Goal: Task Accomplishment & Management: Manage account settings

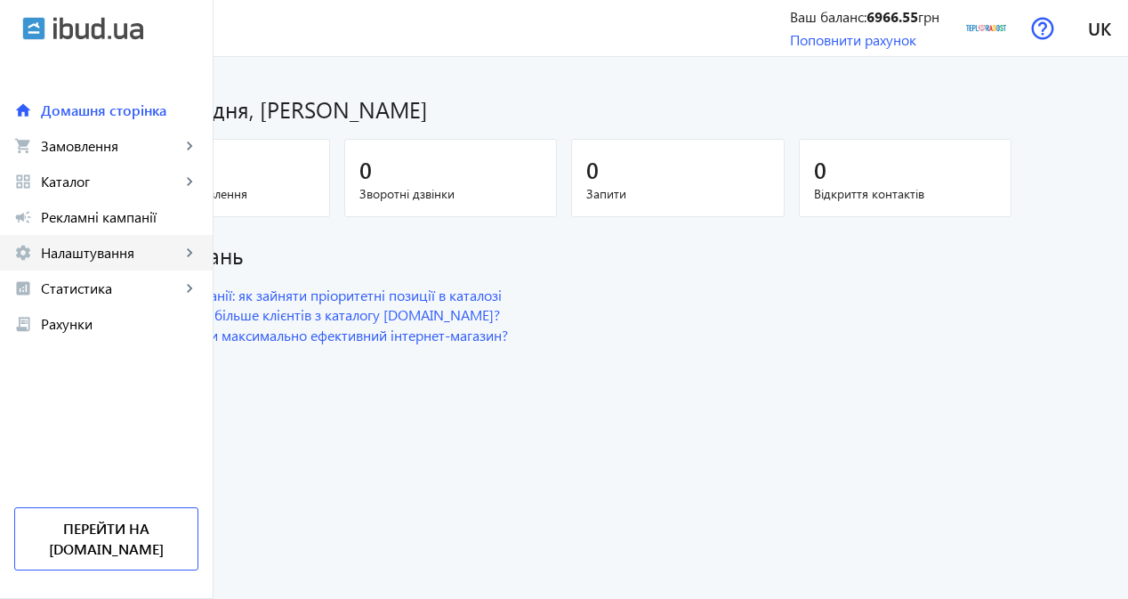
drag, startPoint x: 96, startPoint y: 216, endPoint x: 114, endPoint y: 240, distance: 29.9
click at [96, 216] on span "Рекламні кампанії" at bounding box center [119, 217] width 157 height 18
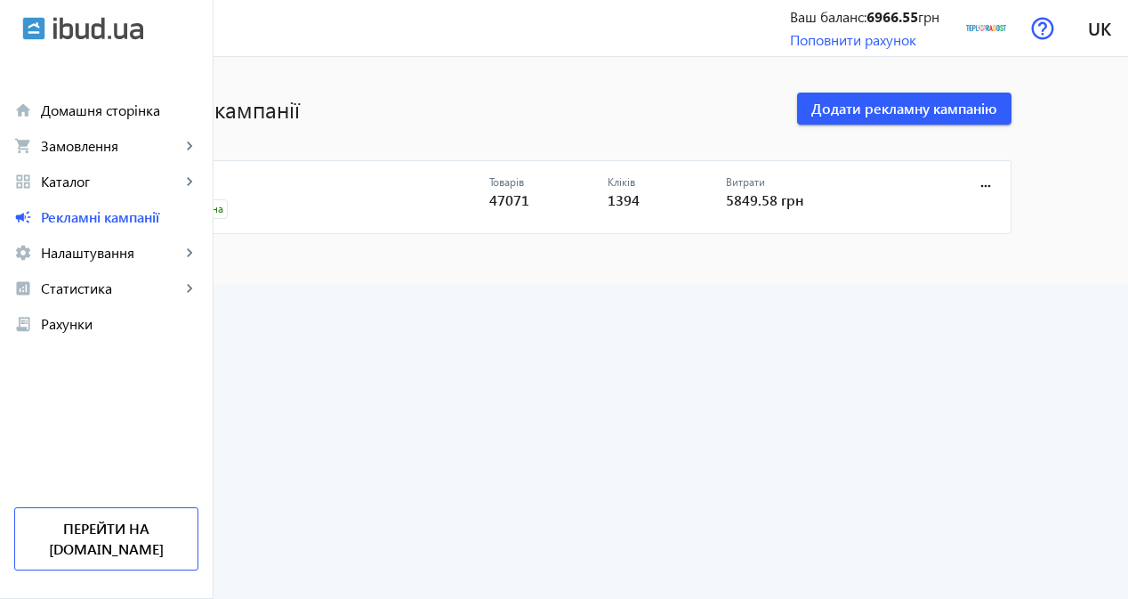
click at [278, 186] on link "CPC" at bounding box center [323, 187] width 331 height 25
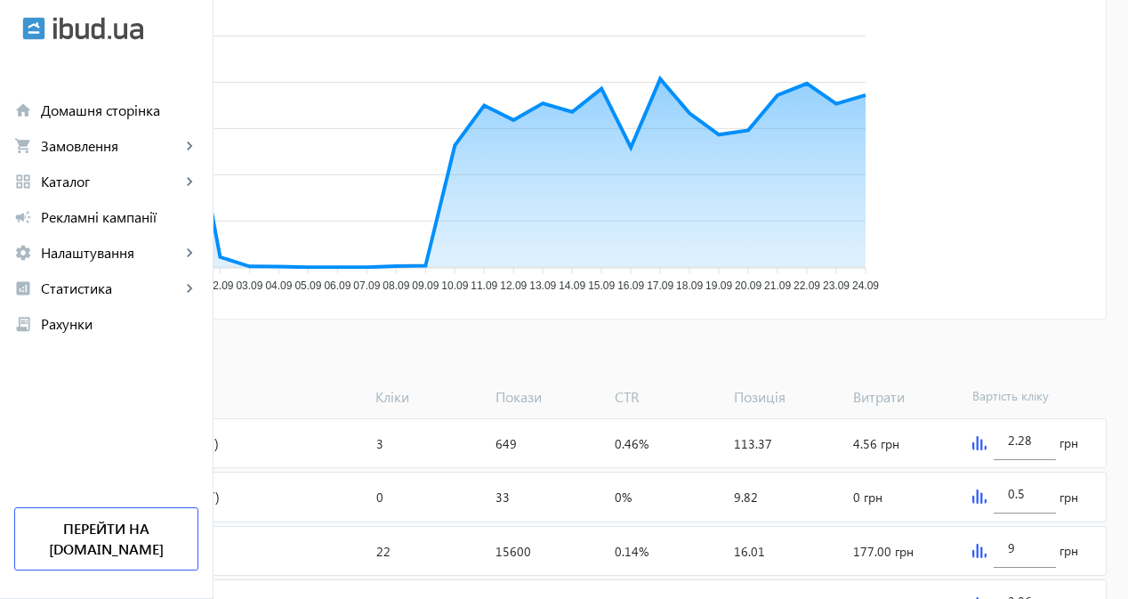
scroll to position [178, 0]
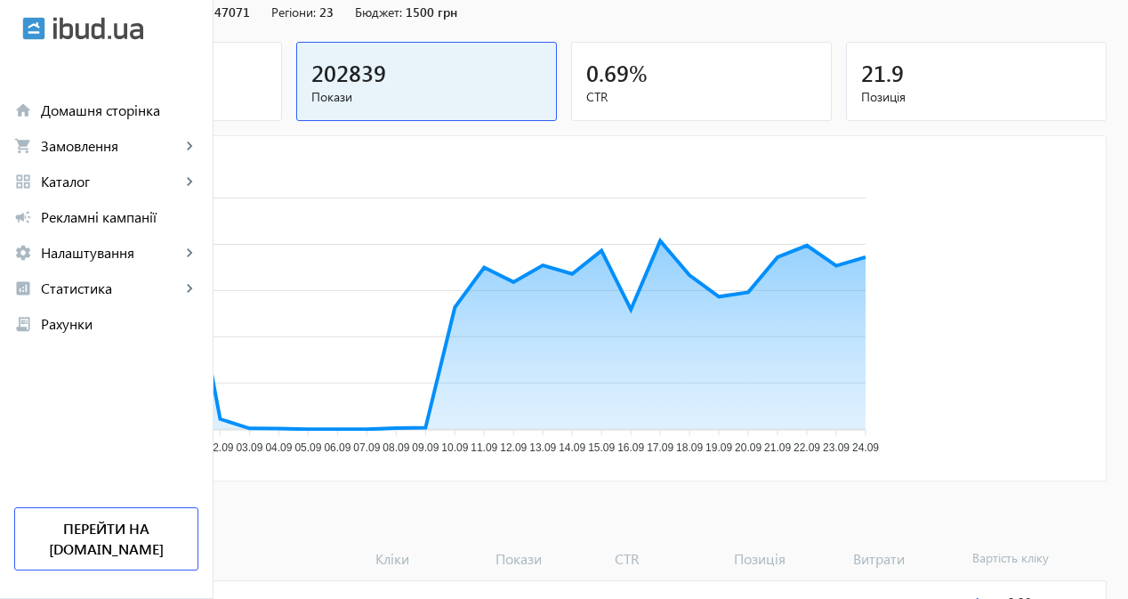
click at [282, 118] on mat-card "1394 Кліки" at bounding box center [151, 81] width 261 height 79
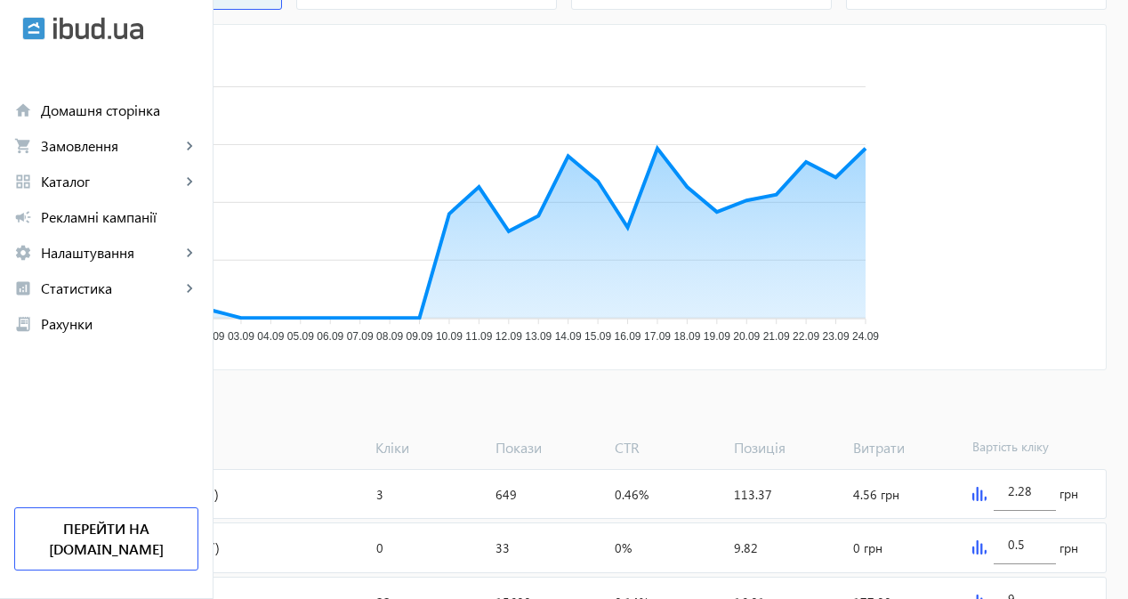
scroll to position [356, 0]
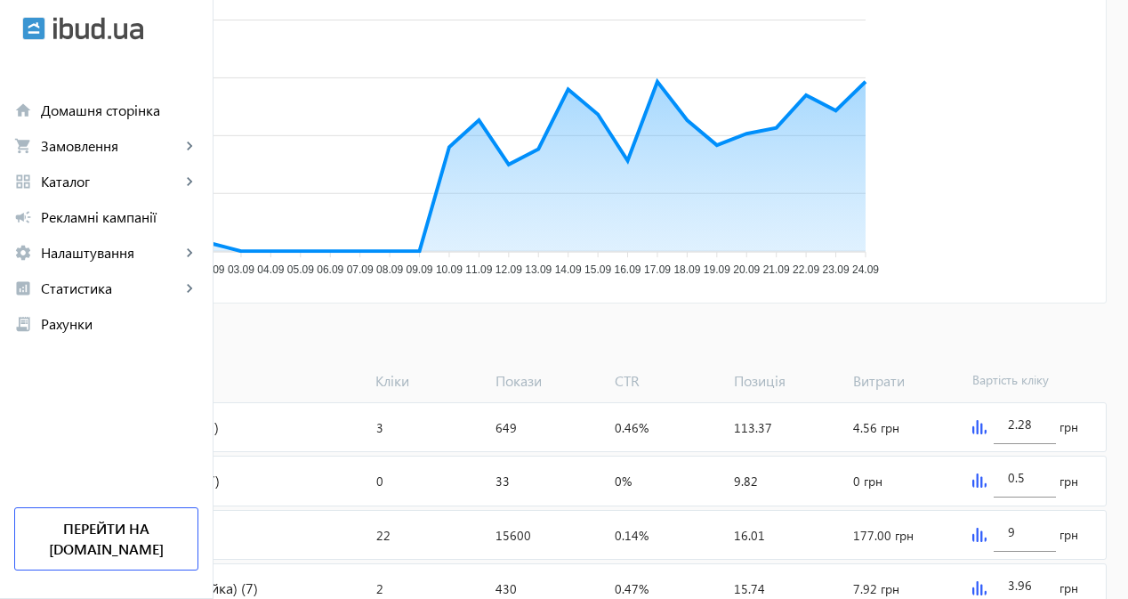
click at [137, 341] on span "Додати товари" at bounding box center [86, 341] width 101 height 20
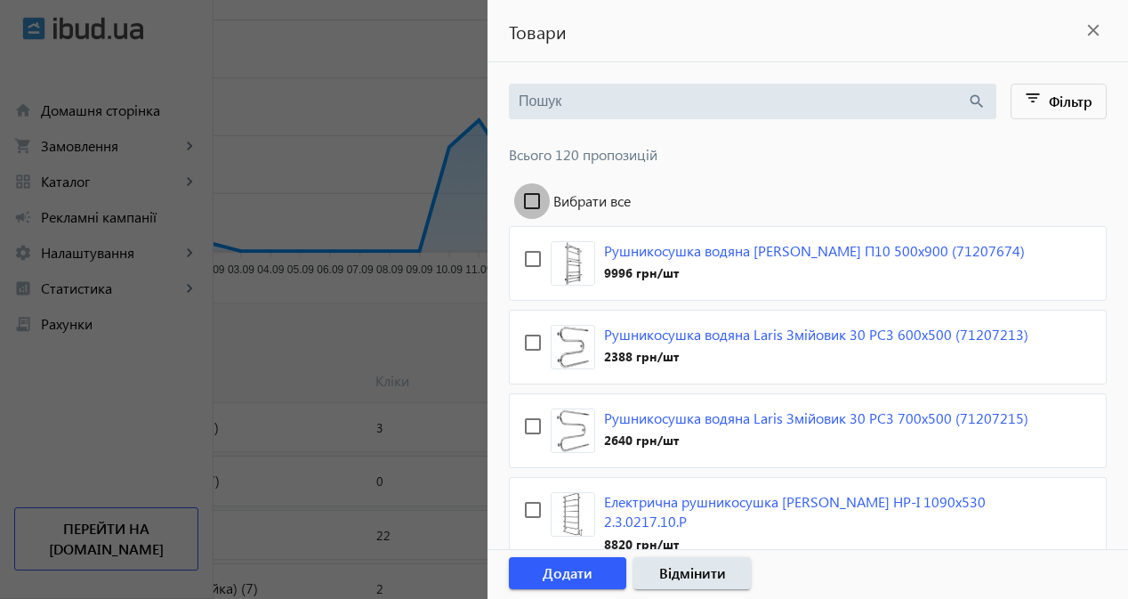
click at [548, 196] on input "Вибрати все" at bounding box center [532, 201] width 36 height 36
checkbox input "true"
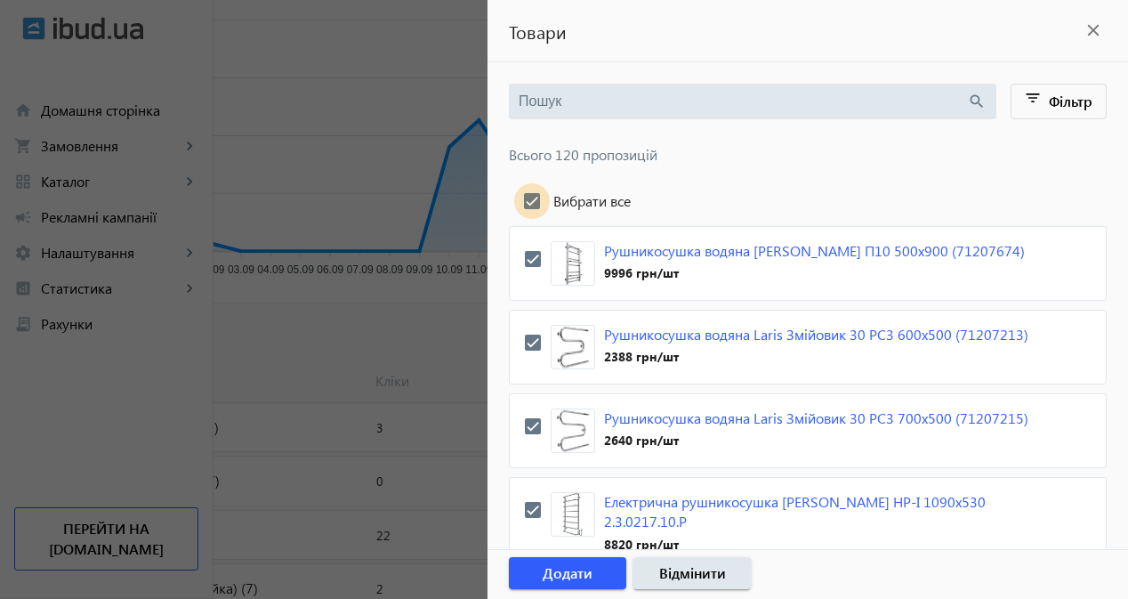
checkbox input "true"
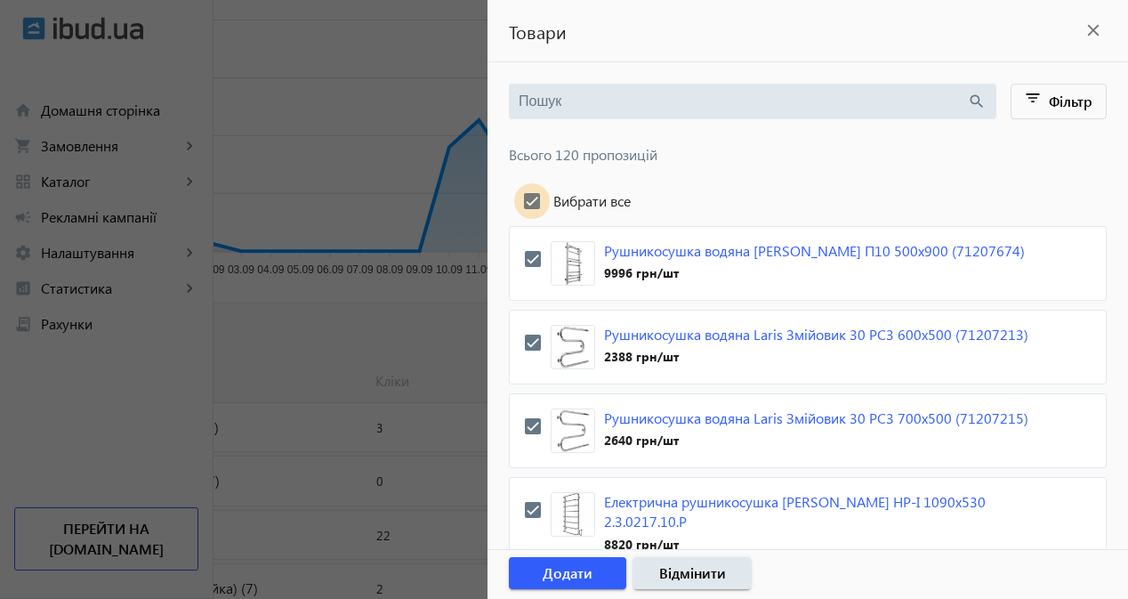
checkbox input "true"
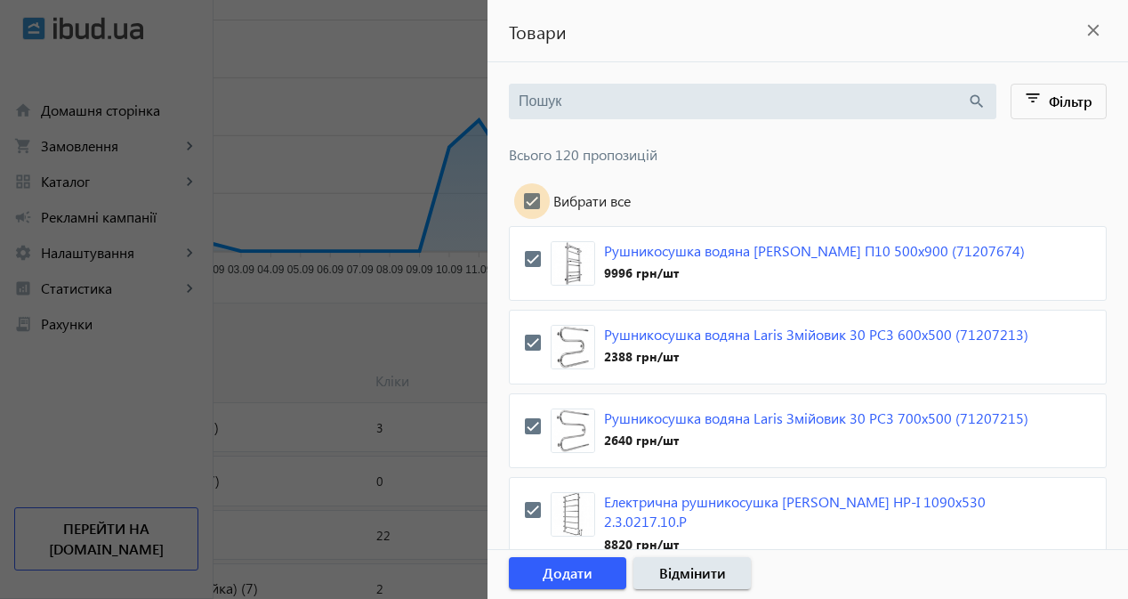
checkbox input "true"
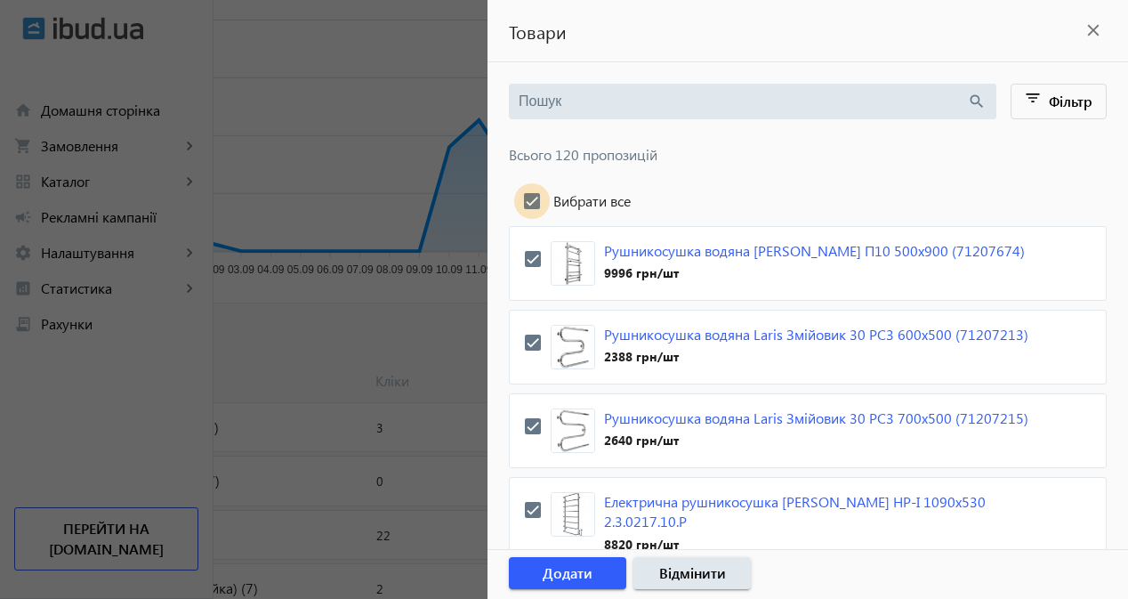
checkbox input "true"
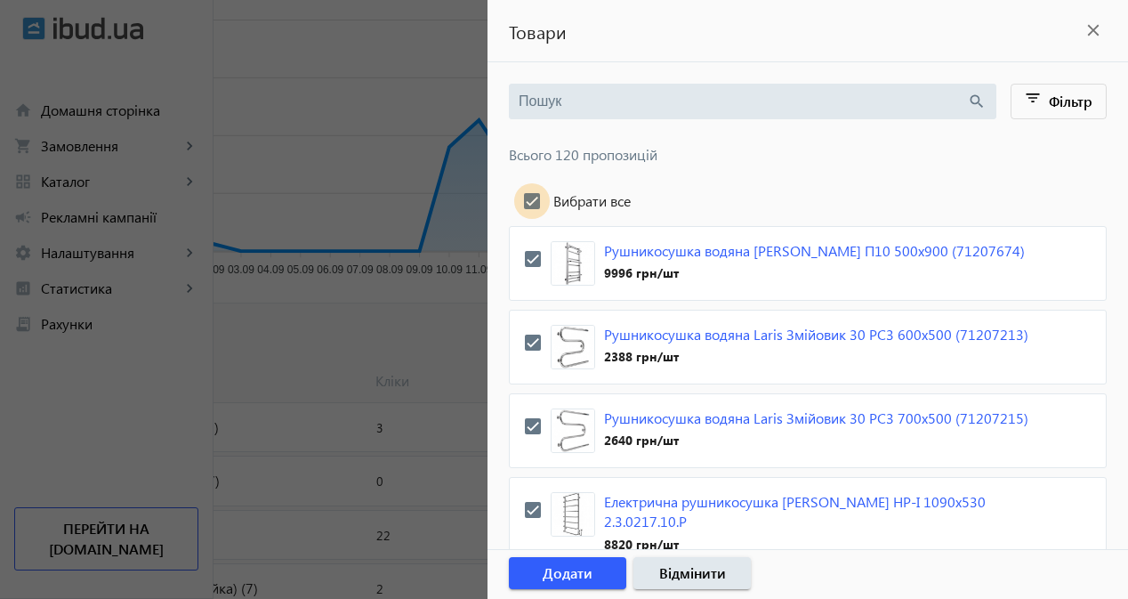
checkbox input "true"
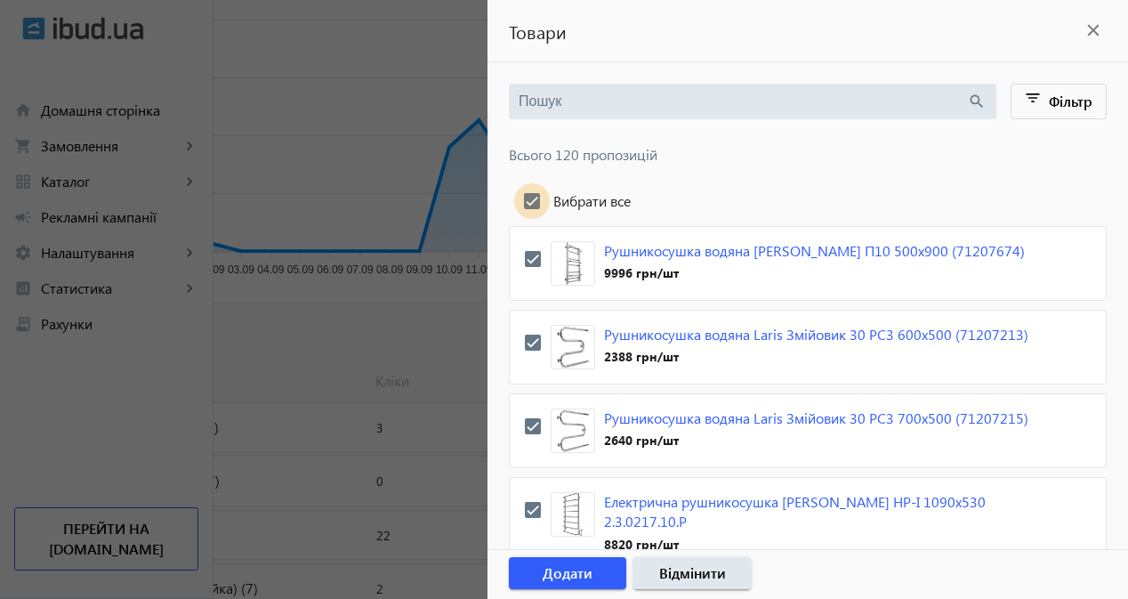
checkbox input "true"
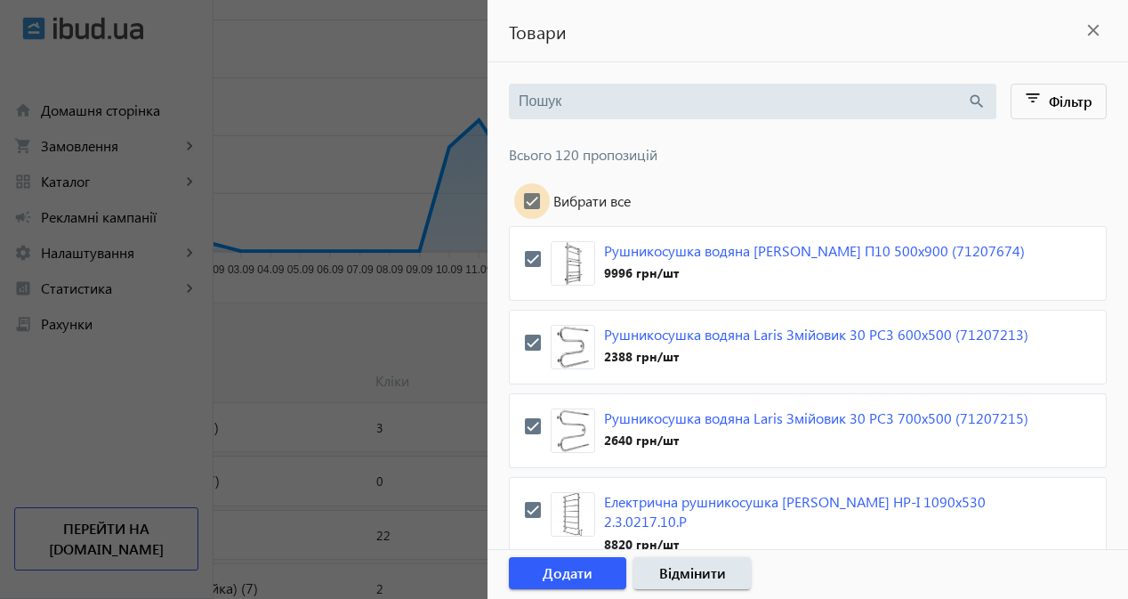
checkbox input "true"
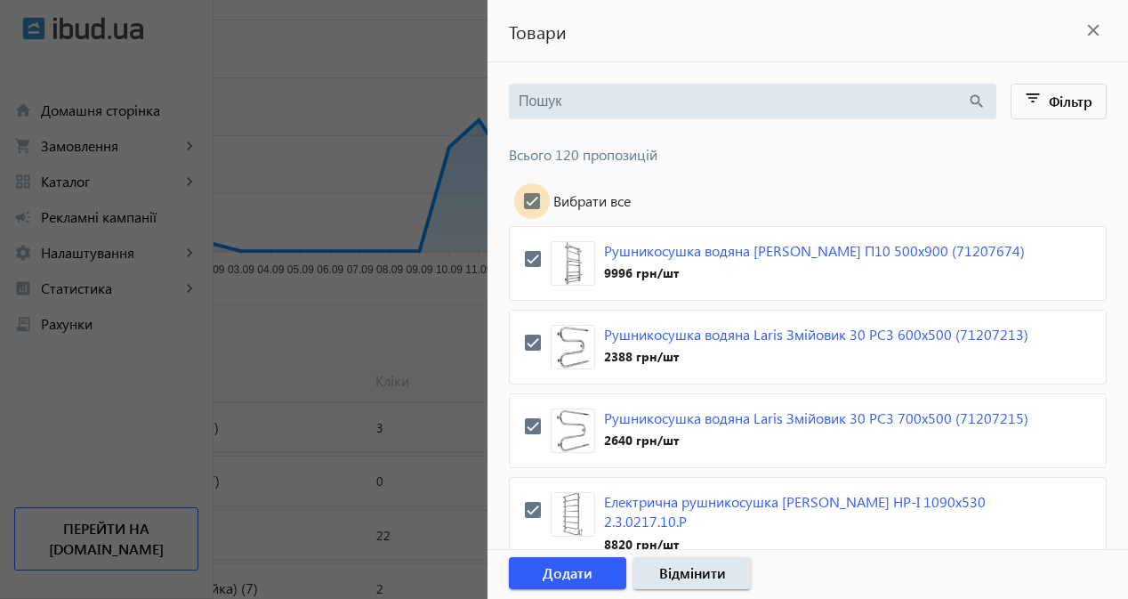
checkbox input "true"
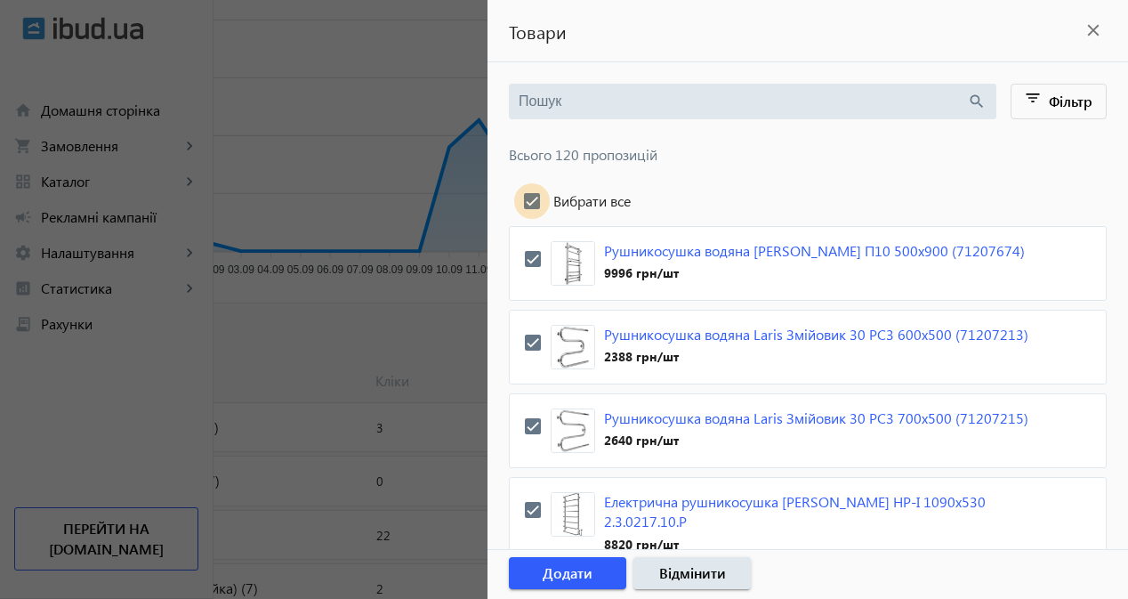
checkbox input "true"
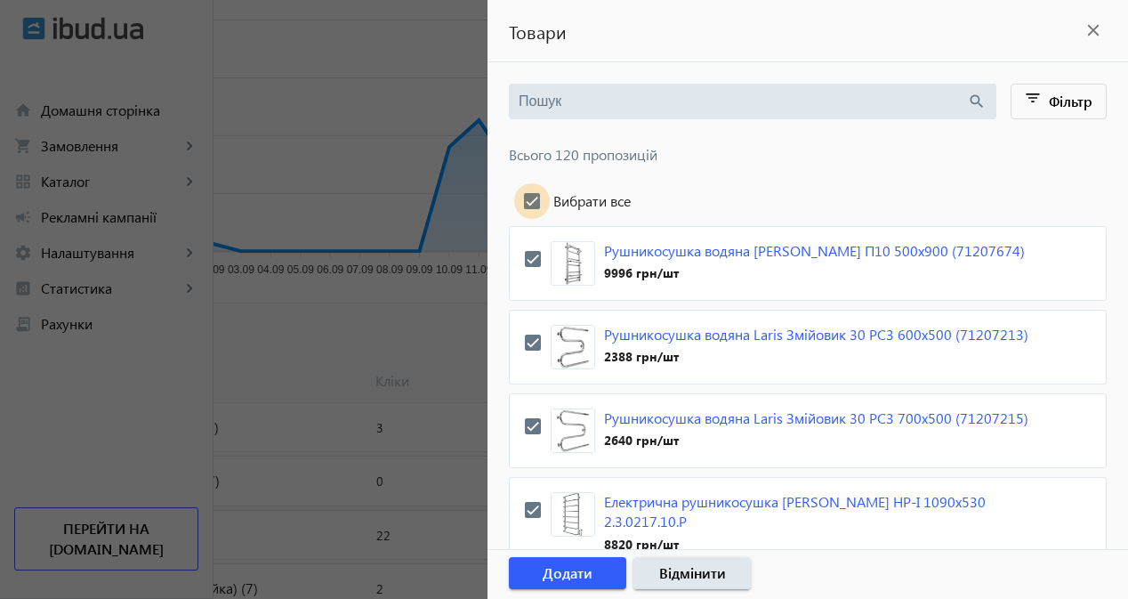
checkbox input "true"
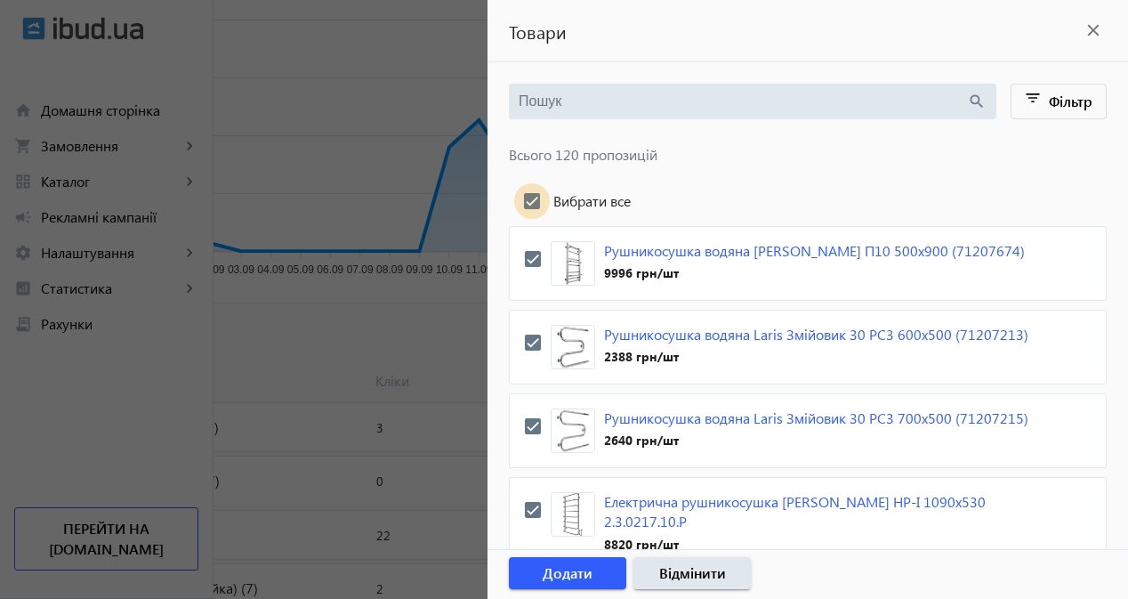
checkbox input "true"
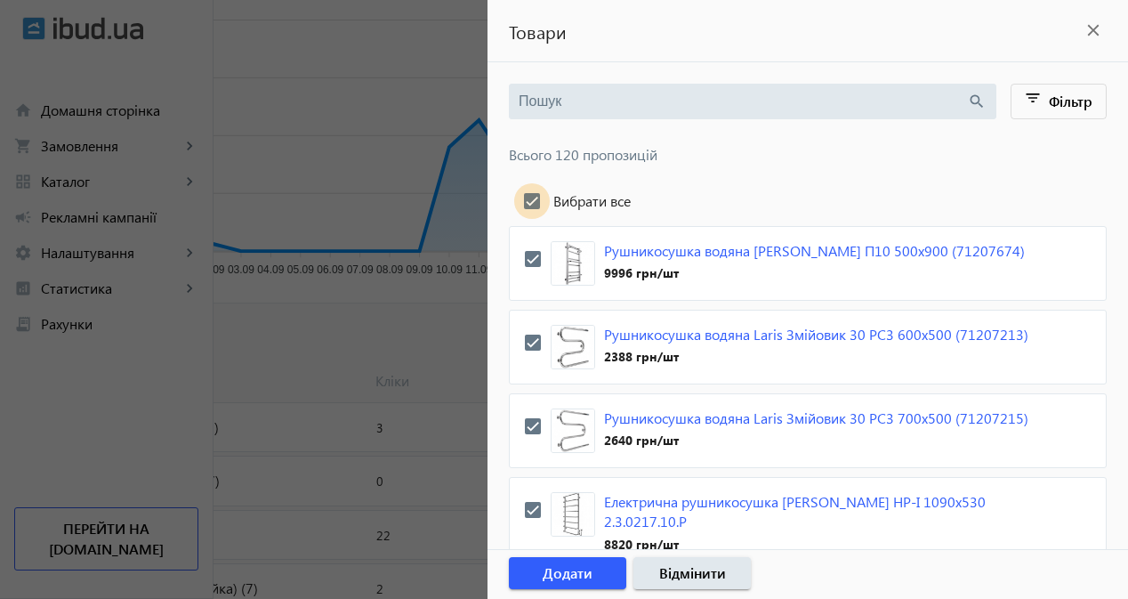
checkbox input "true"
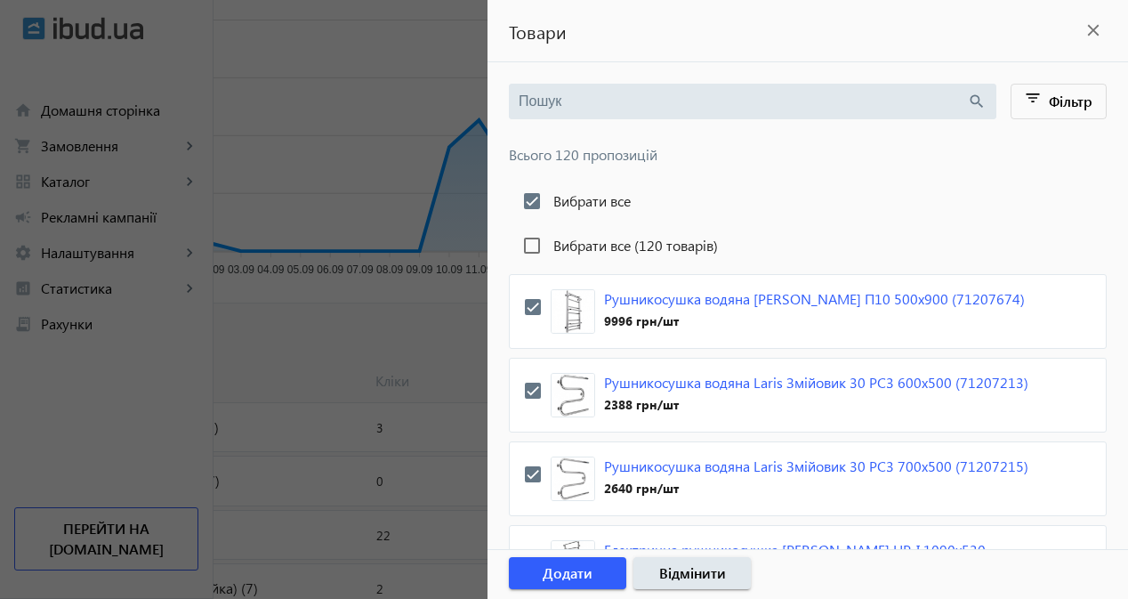
click at [586, 246] on label "Вибрати все (120 товарів)" at bounding box center [634, 245] width 168 height 14
click at [550, 246] on input "Вибрати все (120 товарів)" at bounding box center [532, 246] width 36 height 36
checkbox input "true"
click at [594, 576] on span "button" at bounding box center [567, 573] width 117 height 43
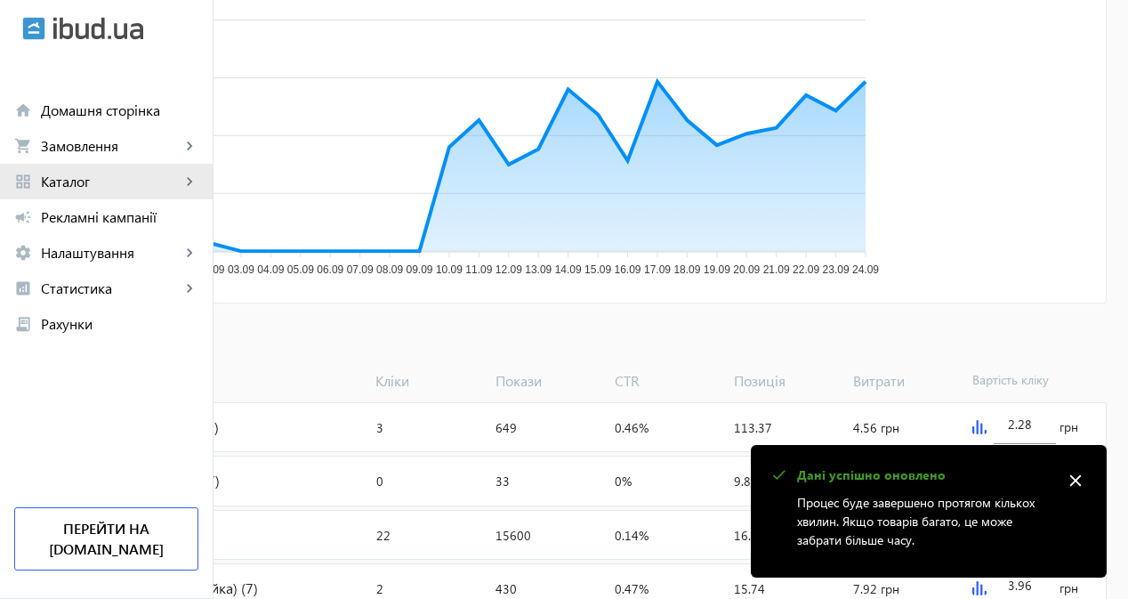
click at [122, 175] on span "Каталог" at bounding box center [111, 182] width 140 height 18
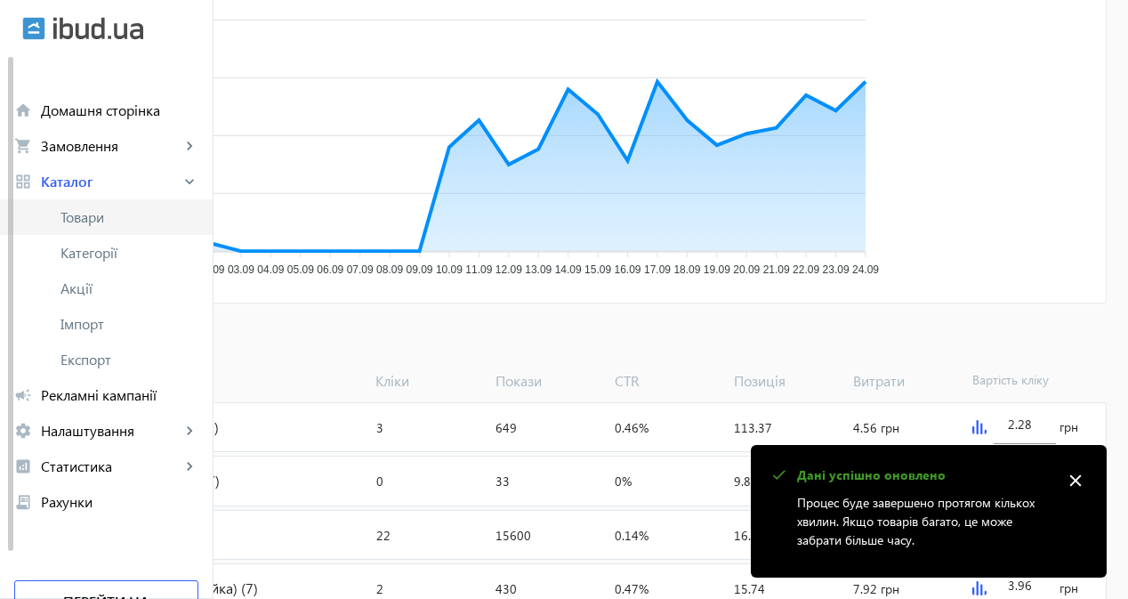
click at [130, 222] on span "Товари" at bounding box center [129, 217] width 138 height 18
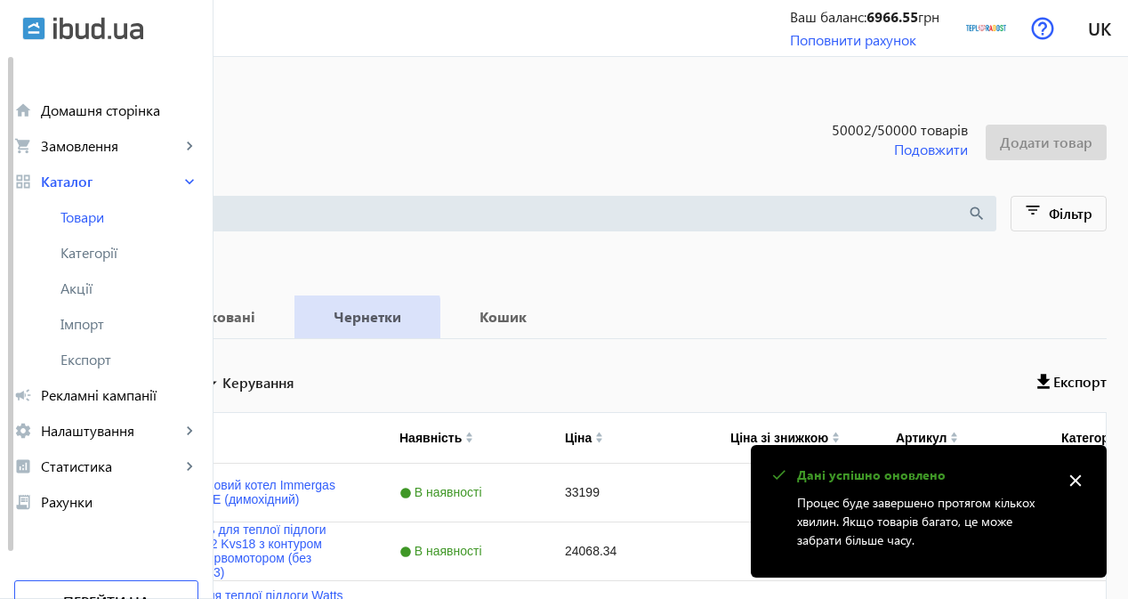
click at [419, 324] on b "Чернетки" at bounding box center [367, 317] width 103 height 14
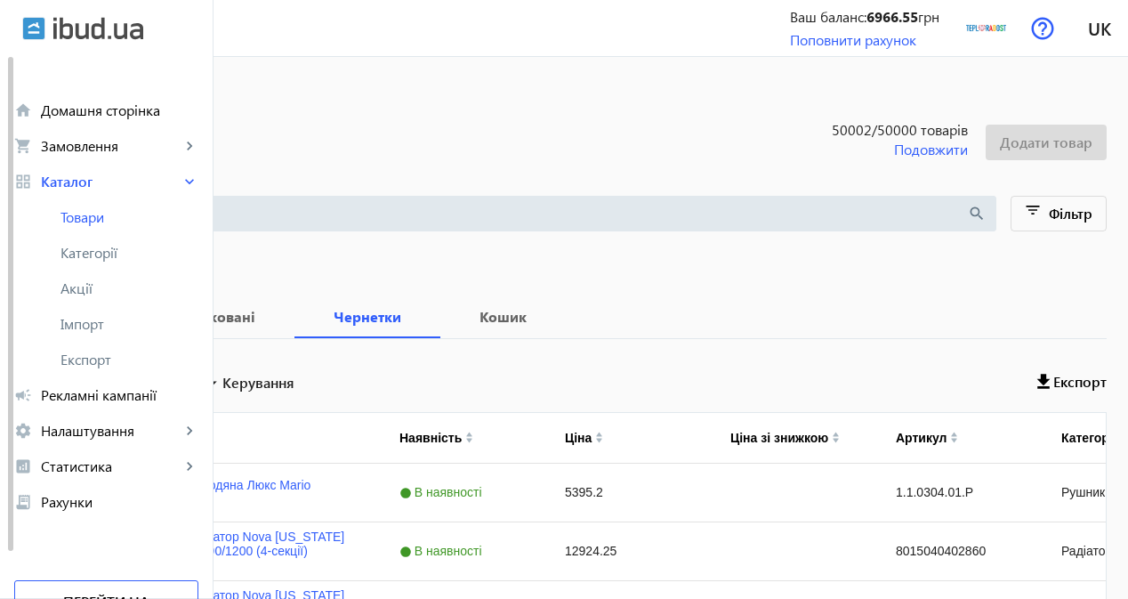
click at [69, 379] on input "Вибрати все" at bounding box center [52, 380] width 36 height 36
checkbox input "true"
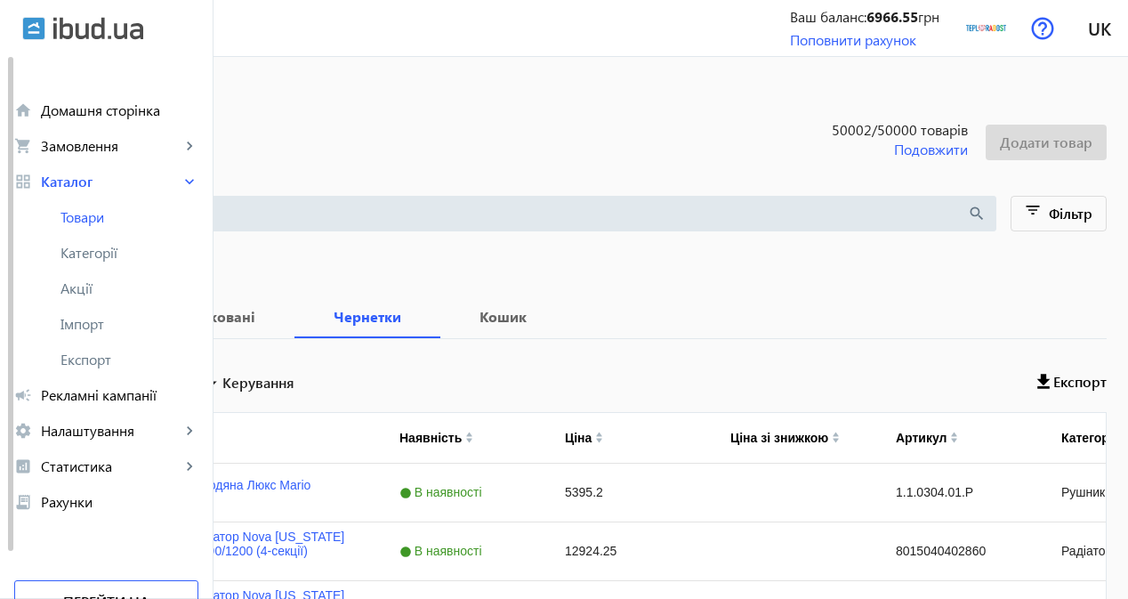
checkbox input "true"
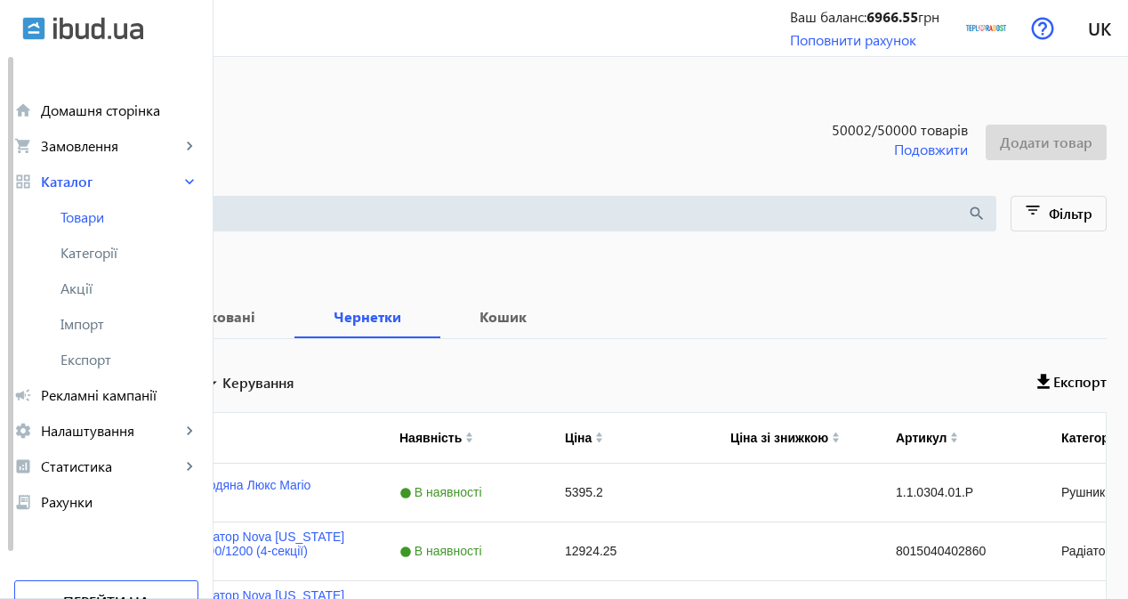
checkbox input "true"
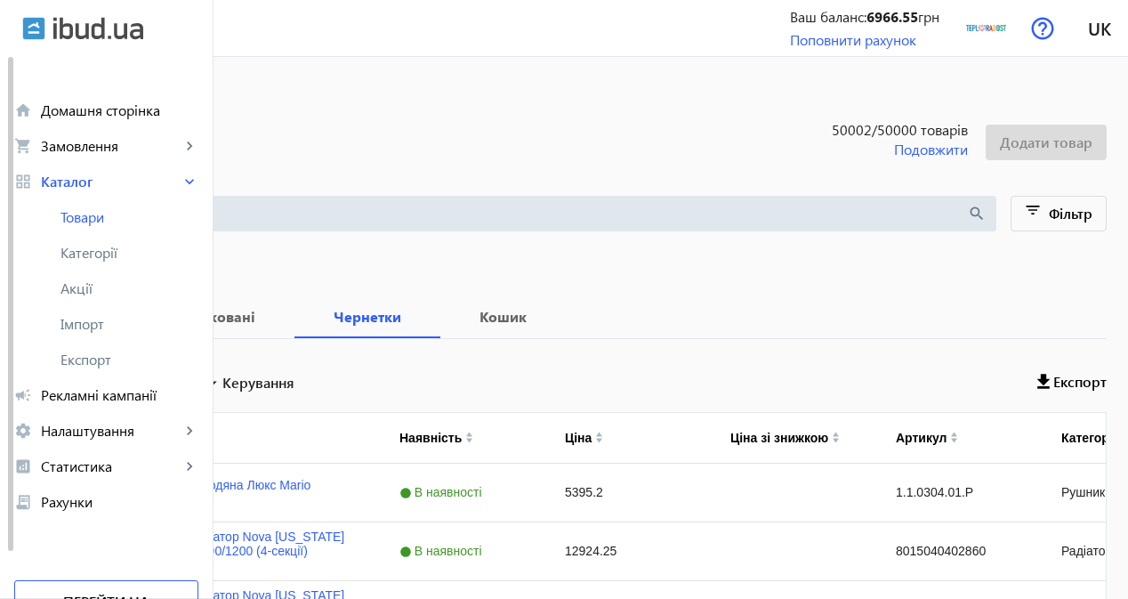
checkbox input "true"
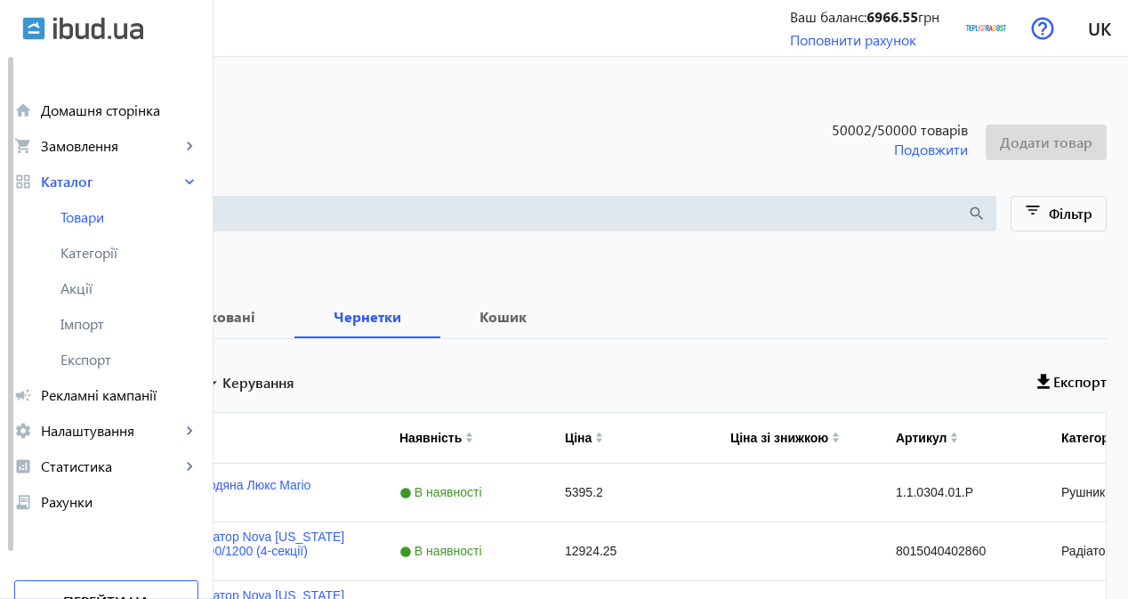
checkbox input "true"
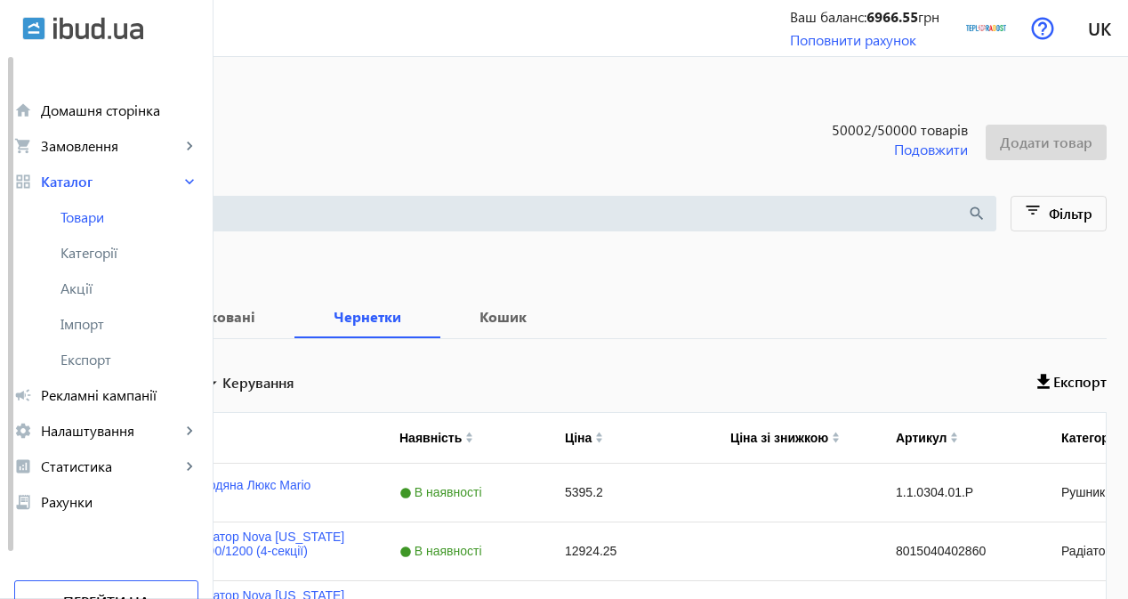
checkbox input "true"
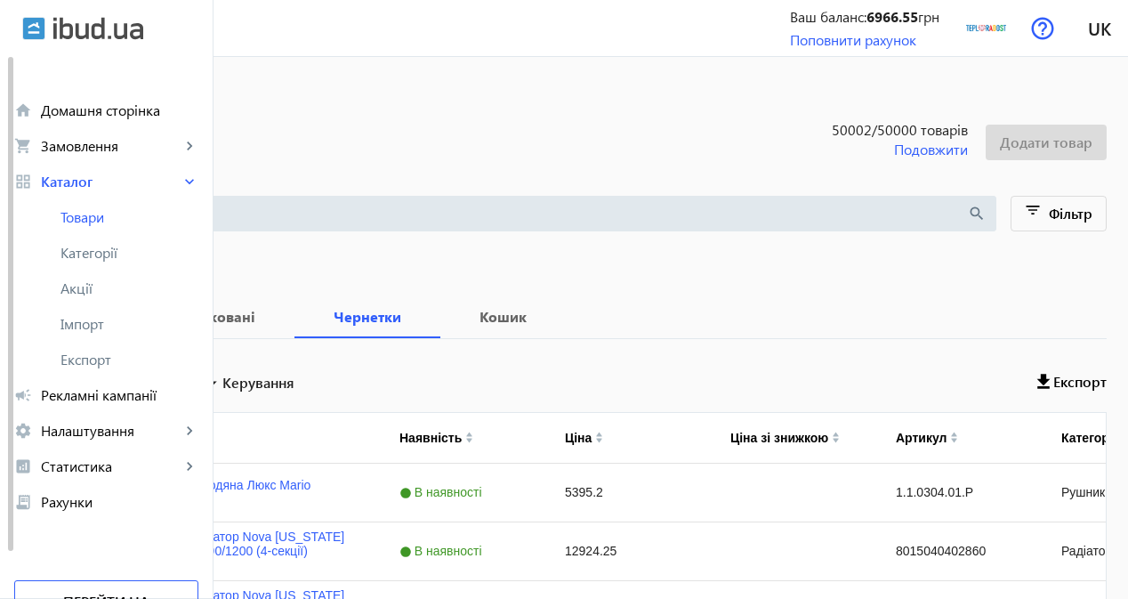
checkbox input "true"
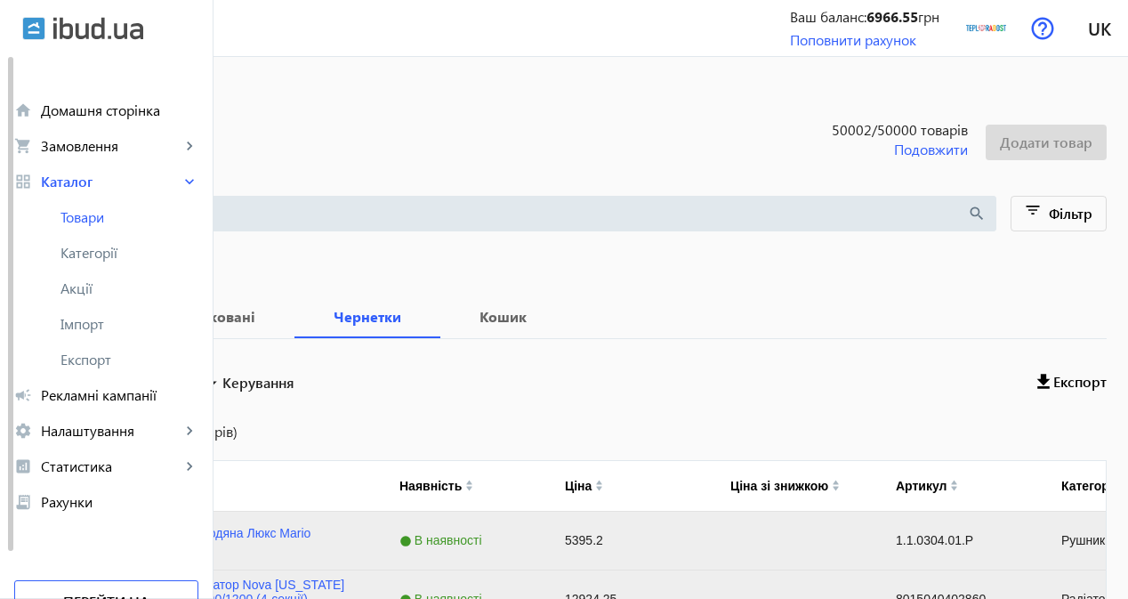
click at [238, 432] on label "Вибрати все (160 товарів)" at bounding box center [153, 431] width 168 height 14
click at [69, 432] on input "Вибрати все (160 товарів)" at bounding box center [52, 432] width 36 height 36
checkbox input "true"
click at [302, 395] on span at bounding box center [249, 382] width 104 height 43
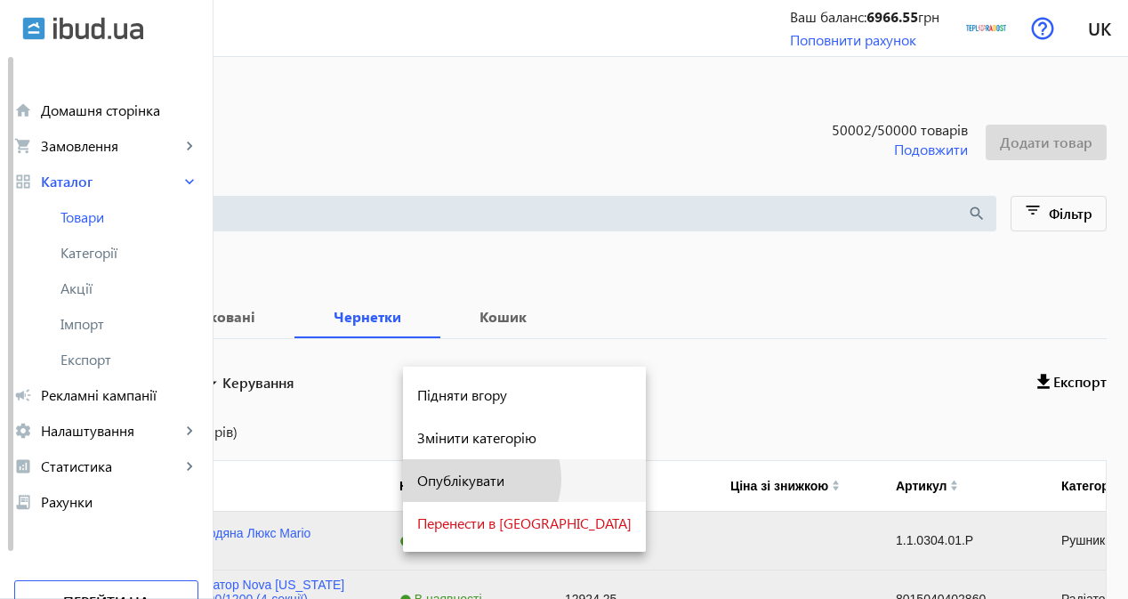
click at [479, 479] on span "Опублікувати" at bounding box center [524, 480] width 214 height 14
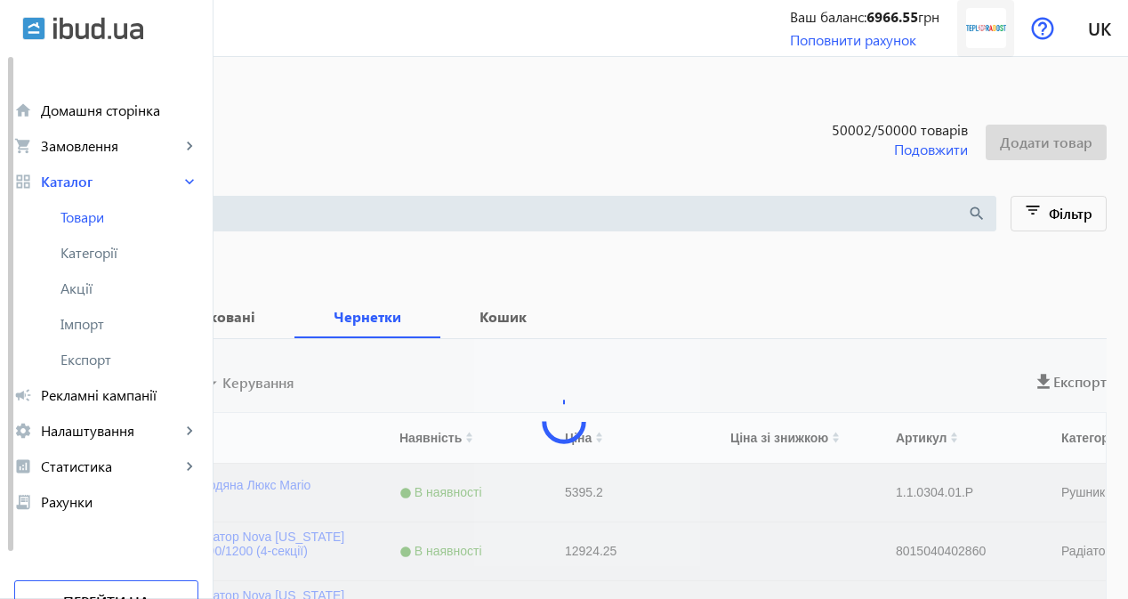
click at [980, 29] on img at bounding box center [986, 28] width 40 height 40
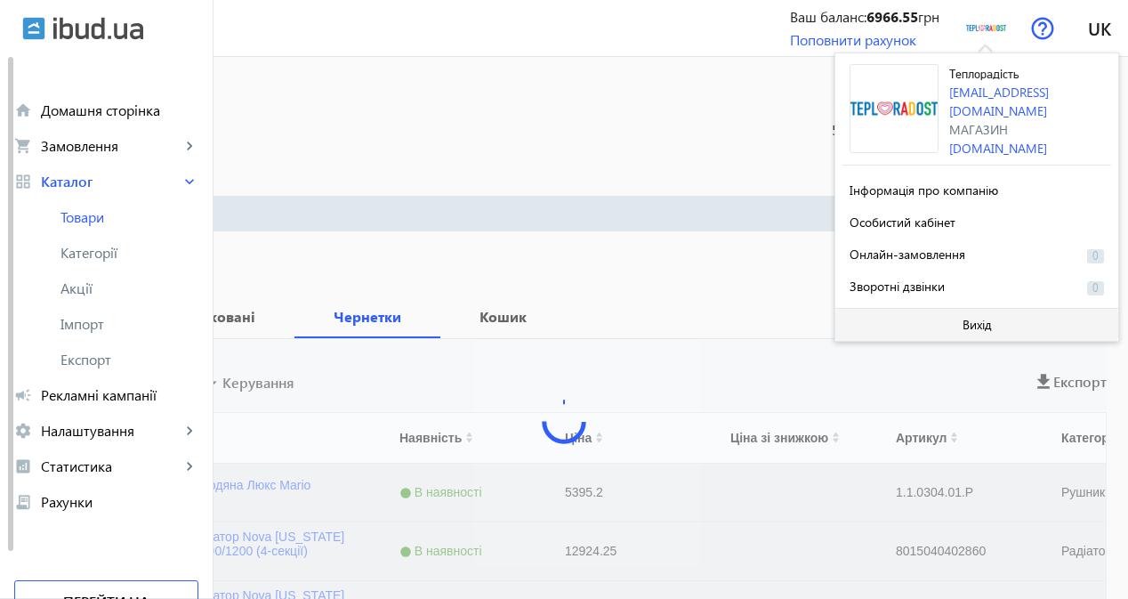
click at [901, 311] on span at bounding box center [976, 324] width 283 height 43
